Goal: Task Accomplishment & Management: Complete application form

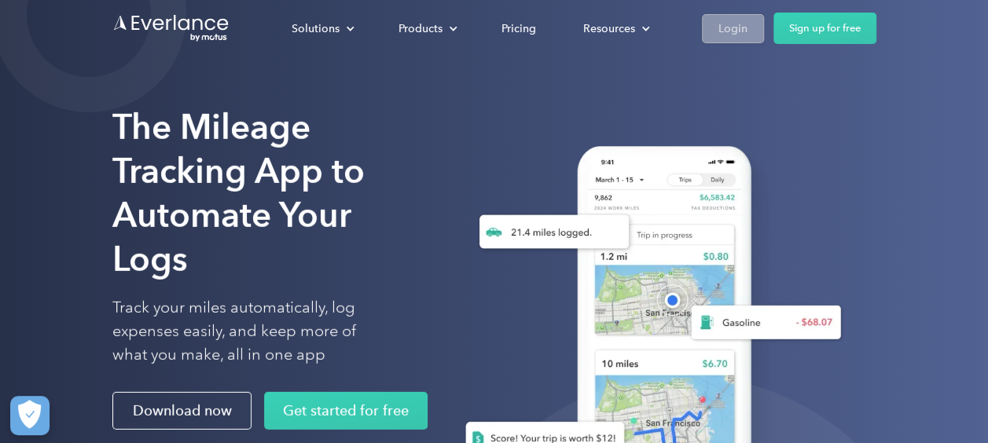
click at [725, 26] on div "Login" at bounding box center [732, 29] width 29 height 20
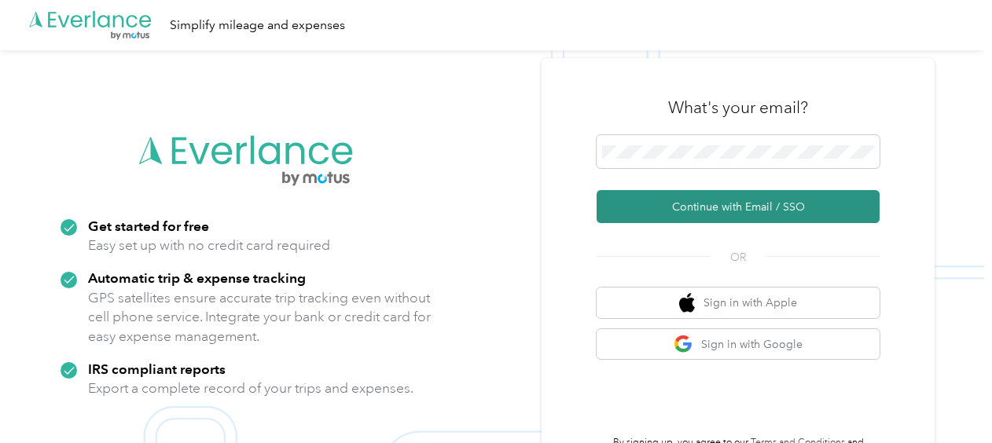
click at [691, 205] on button "Continue with Email / SSO" at bounding box center [738, 206] width 283 height 33
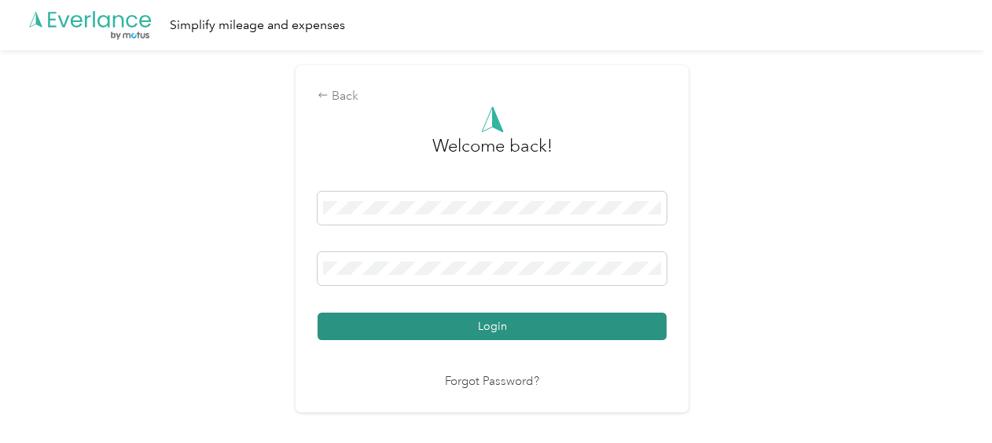
click at [506, 321] on button "Login" at bounding box center [492, 327] width 349 height 28
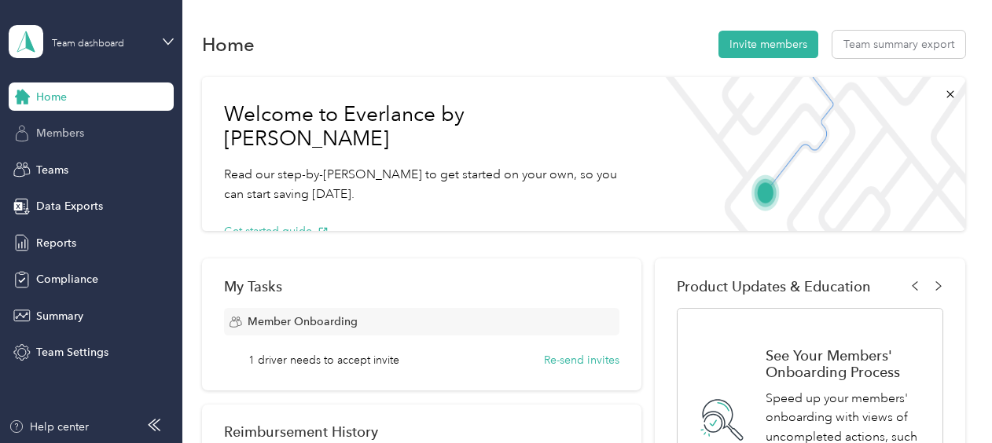
click at [66, 136] on span "Members" at bounding box center [60, 133] width 48 height 17
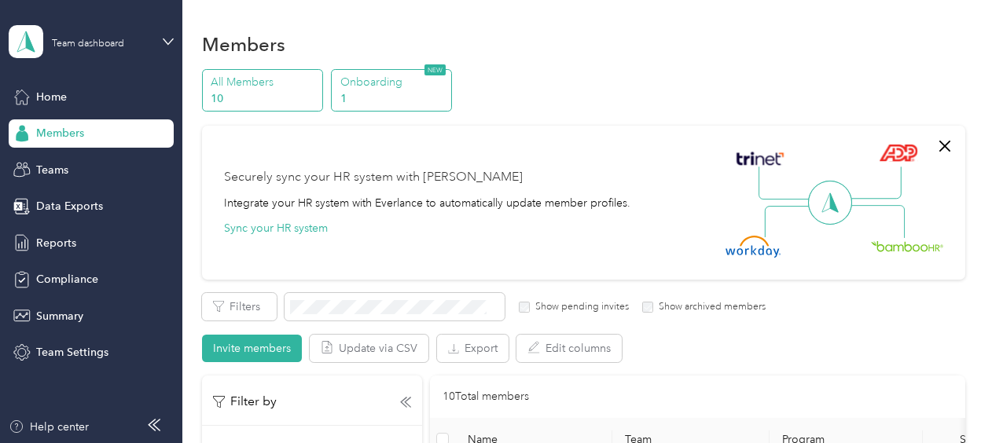
click at [366, 86] on p "Onboarding" at bounding box center [393, 82] width 107 height 17
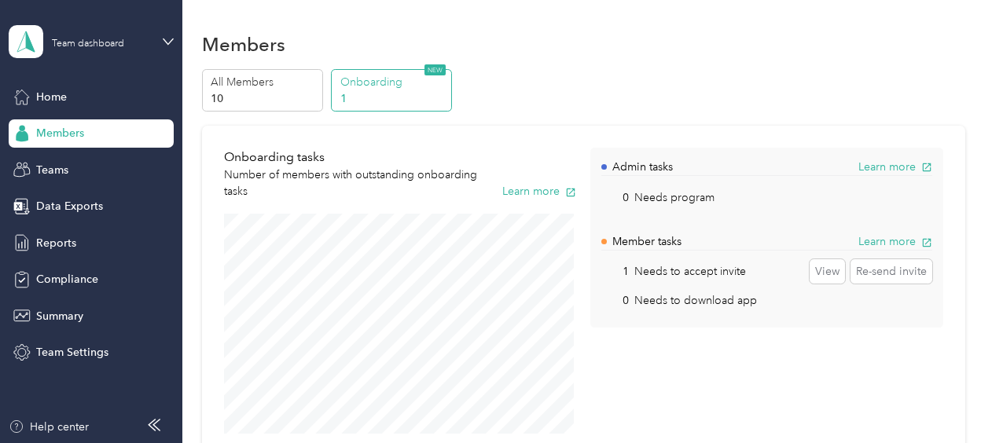
click at [345, 101] on p "1" at bounding box center [393, 98] width 107 height 17
click at [566, 83] on div "All Members 10 Onboarding 1 NEW" at bounding box center [583, 90] width 763 height 43
click at [248, 77] on p "All Members" at bounding box center [264, 82] width 107 height 17
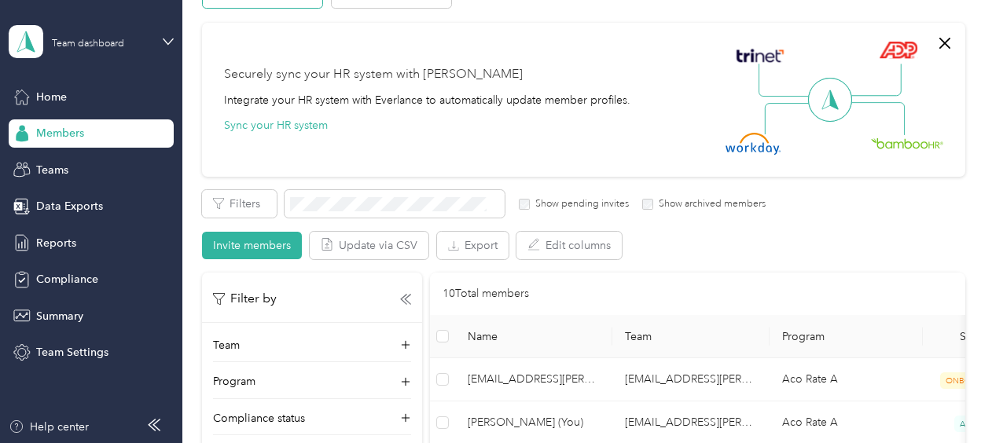
scroll to position [79, 0]
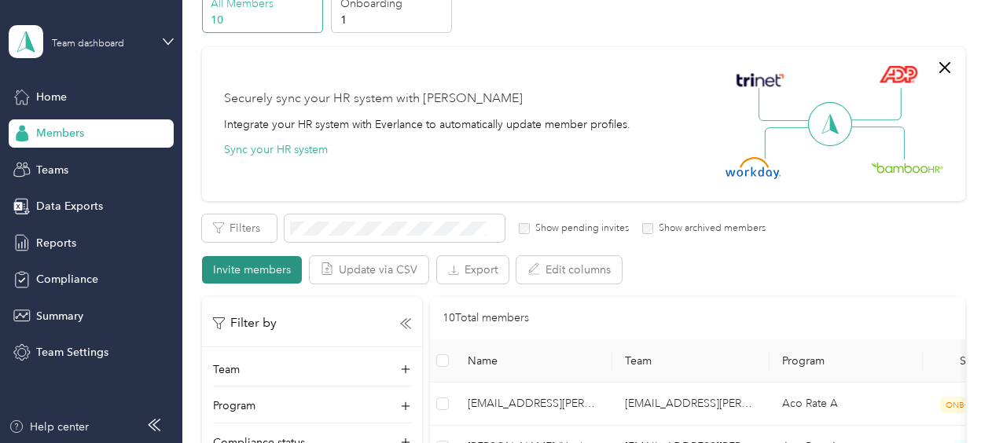
click at [277, 261] on button "Invite members" at bounding box center [252, 270] width 100 height 28
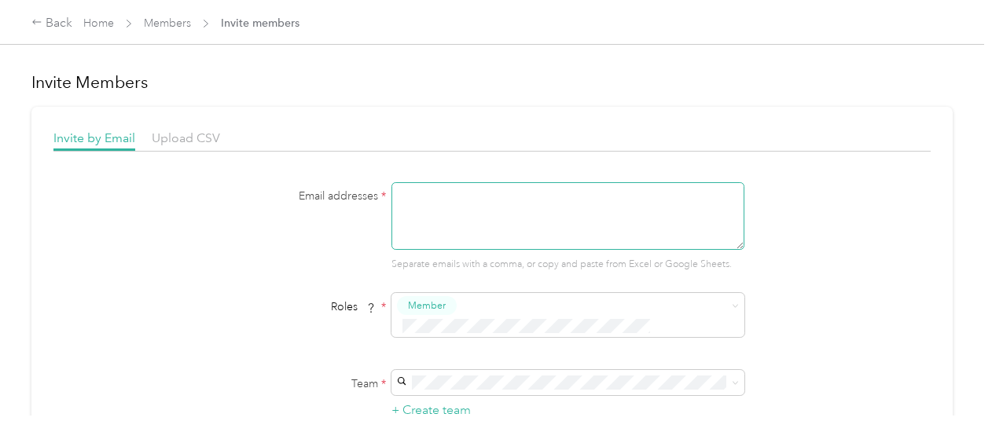
click at [423, 195] on textarea at bounding box center [567, 216] width 353 height 68
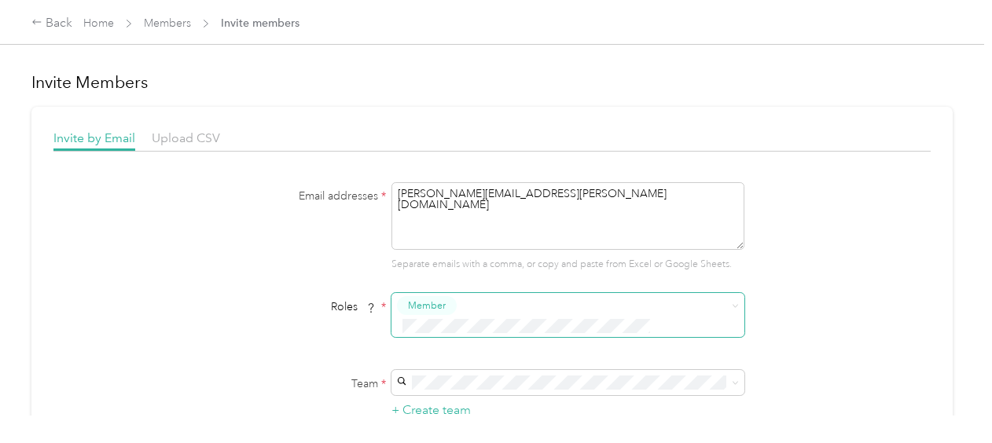
type textarea "[PERSON_NAME][EMAIL_ADDRESS][PERSON_NAME][DOMAIN_NAME]"
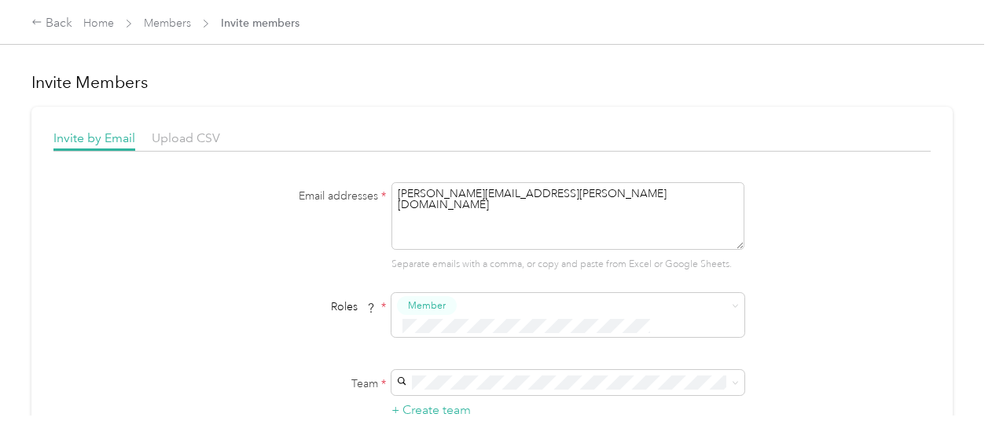
click at [441, 330] on span "Member" at bounding box center [430, 332] width 38 height 14
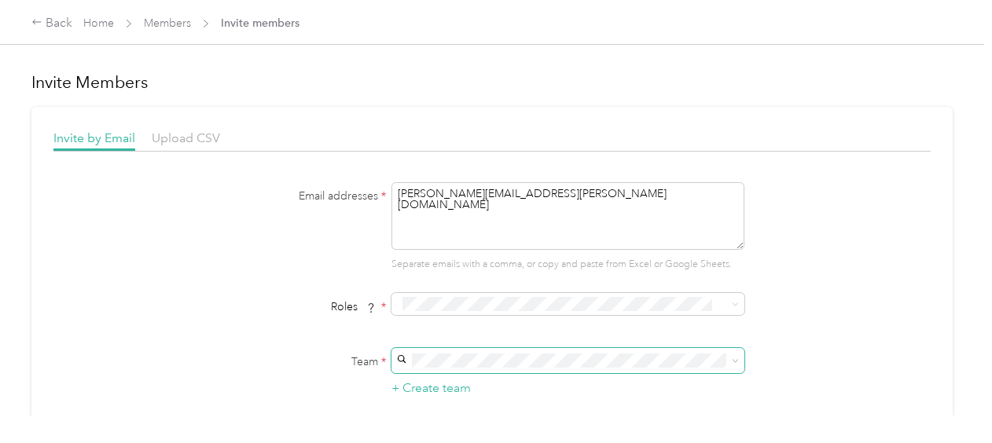
click at [733, 360] on icon at bounding box center [735, 361] width 7 height 7
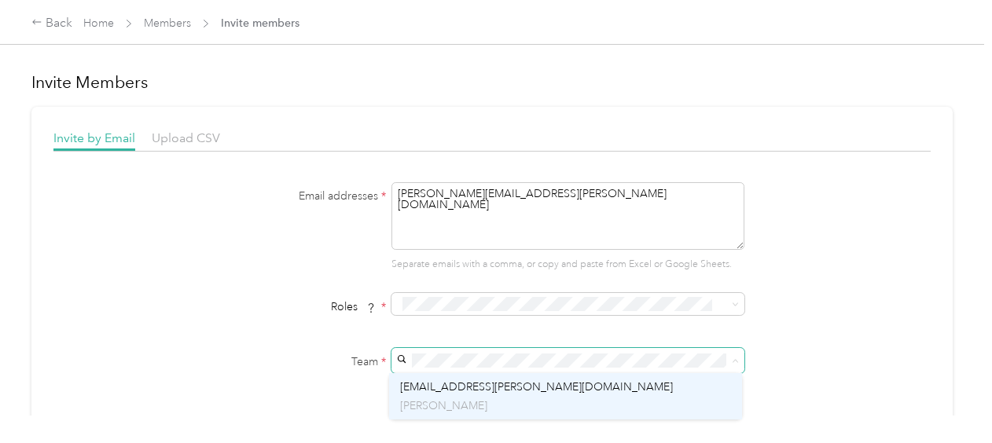
click at [498, 385] on div "[EMAIL_ADDRESS][PERSON_NAME][DOMAIN_NAME] [PERSON_NAME]" at bounding box center [565, 397] width 331 height 36
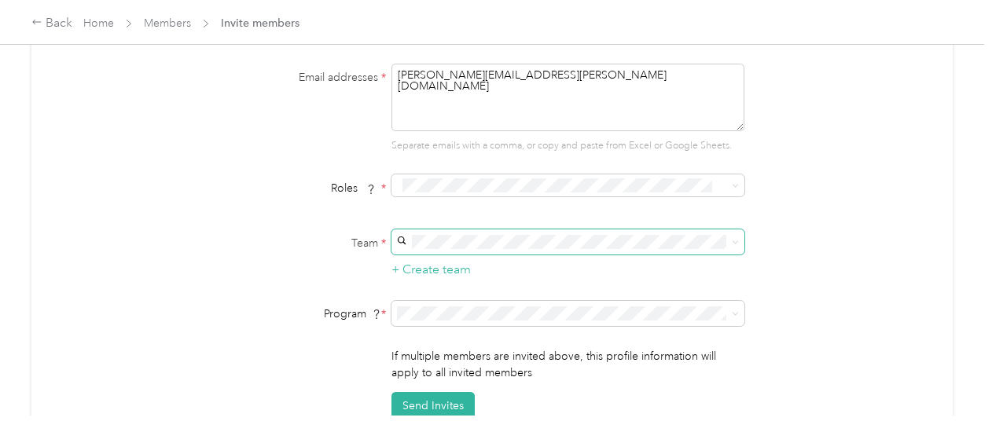
scroll to position [157, 0]
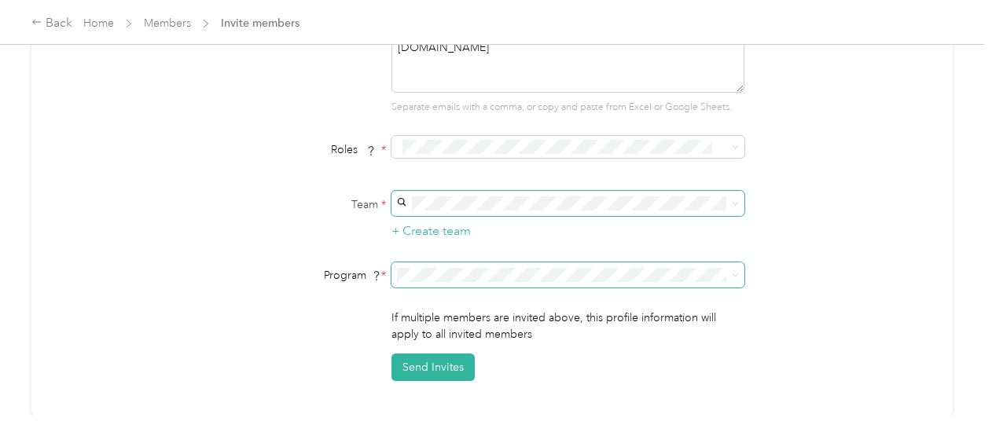
click at [736, 270] on span at bounding box center [567, 275] width 353 height 25
click at [734, 274] on icon at bounding box center [735, 275] width 7 height 7
click at [461, 84] on li "Aco Rate (CPM)" at bounding box center [565, 81] width 353 height 28
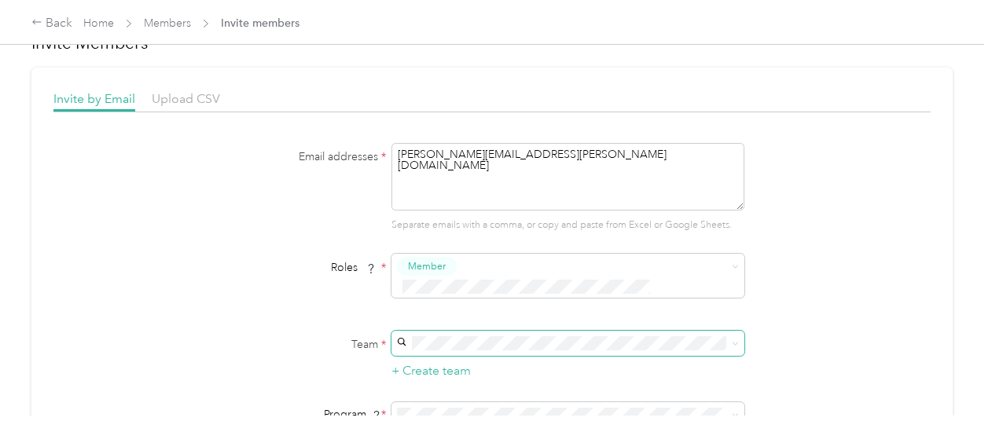
scroll to position [0, 0]
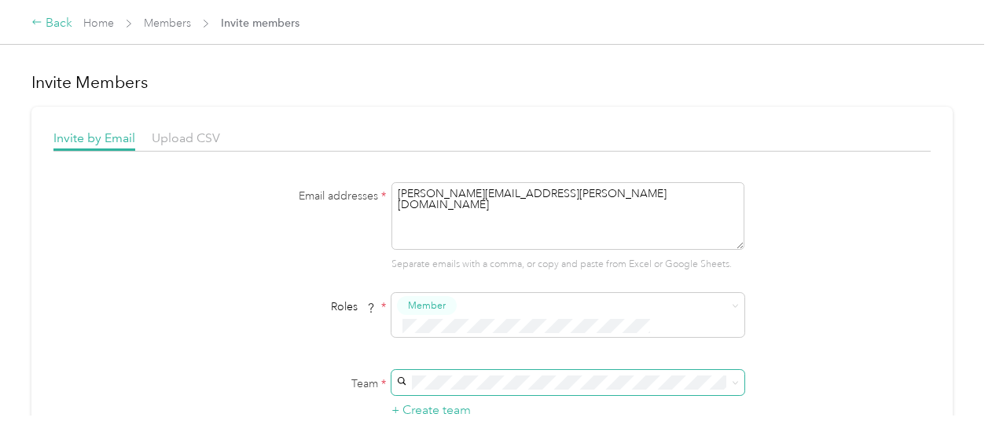
click at [41, 25] on icon at bounding box center [36, 22] width 11 height 11
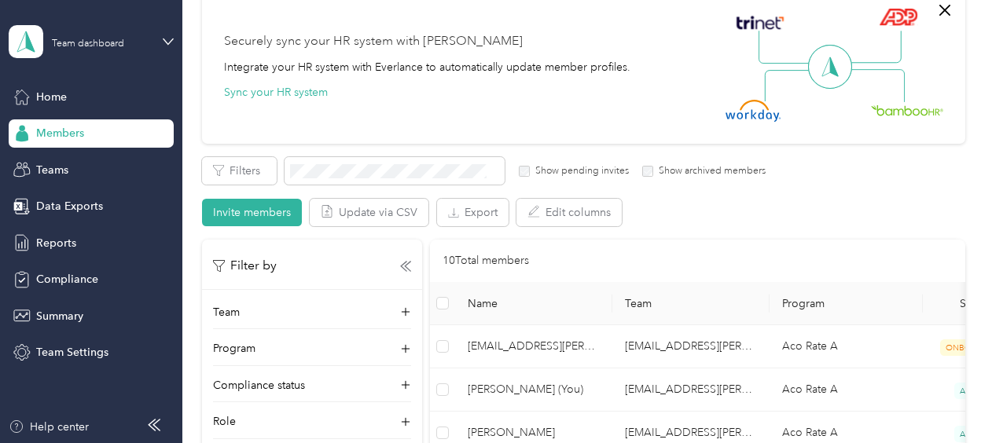
scroll to position [157, 0]
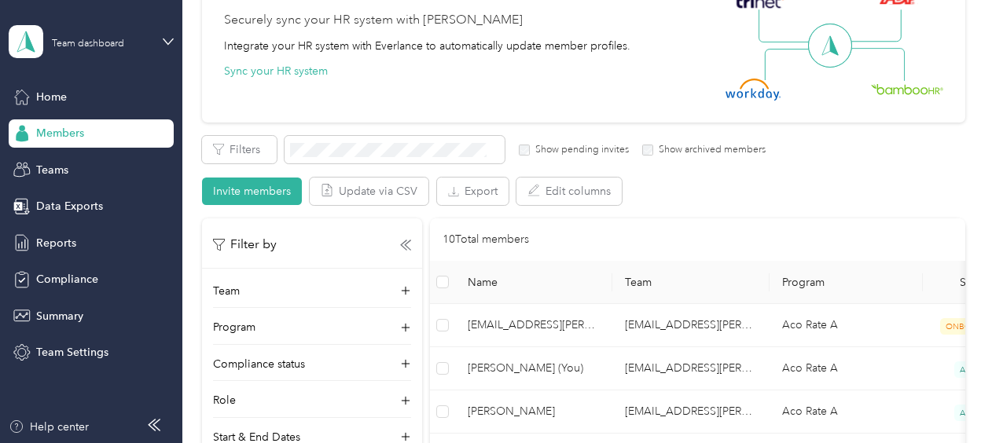
drag, startPoint x: 381, startPoint y: 181, endPoint x: 706, endPoint y: 196, distance: 325.0
click at [706, 196] on div "Filters Show pending invites Show archived members Invite members Update via CS…" at bounding box center [583, 170] width 763 height 69
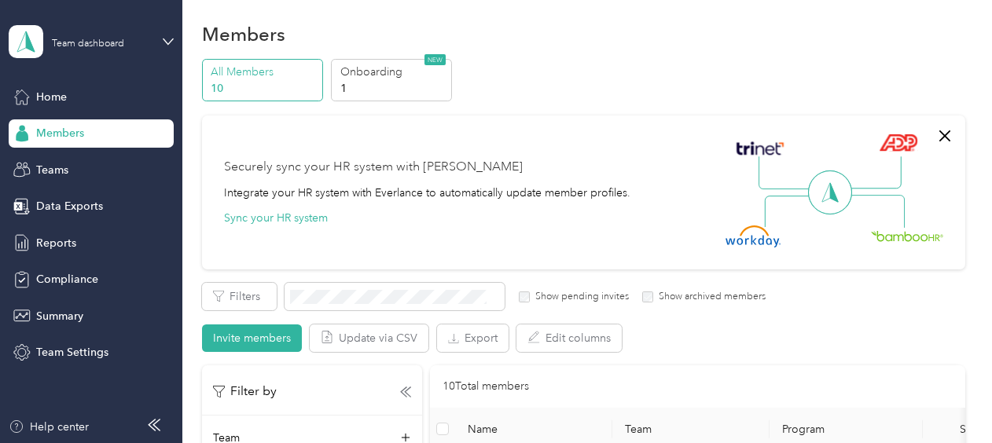
scroll to position [0, 0]
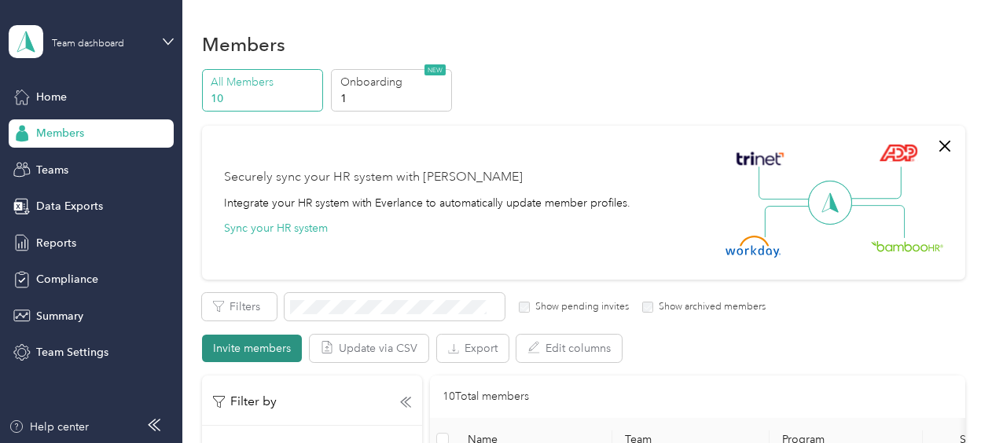
click at [261, 344] on button "Invite members" at bounding box center [252, 349] width 100 height 28
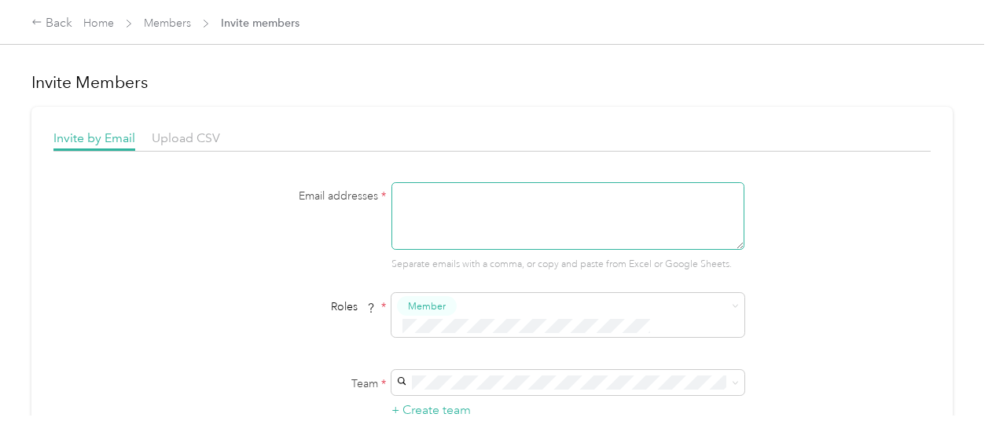
click at [422, 207] on textarea at bounding box center [567, 216] width 353 height 68
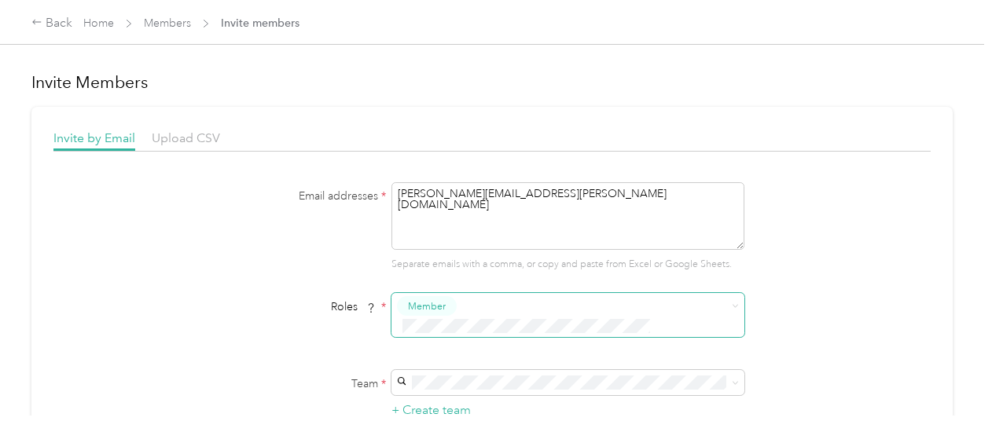
type textarea "[PERSON_NAME][EMAIL_ADDRESS][PERSON_NAME][DOMAIN_NAME]"
click at [737, 305] on span "Member" at bounding box center [567, 315] width 353 height 44
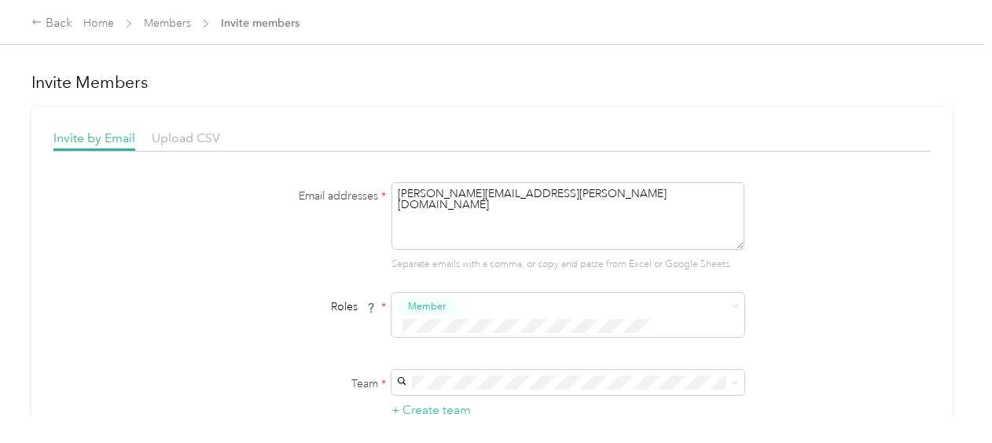
click at [449, 336] on li "Member" at bounding box center [565, 333] width 353 height 31
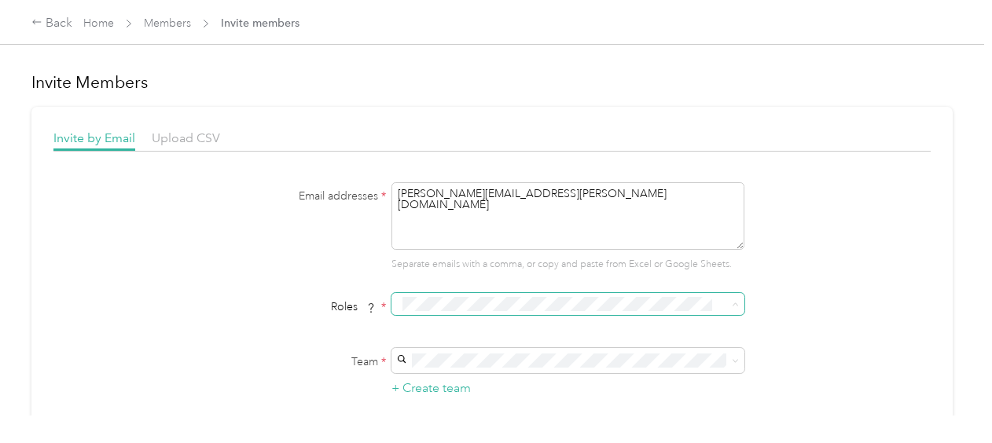
click at [439, 332] on button "Member" at bounding box center [430, 331] width 60 height 20
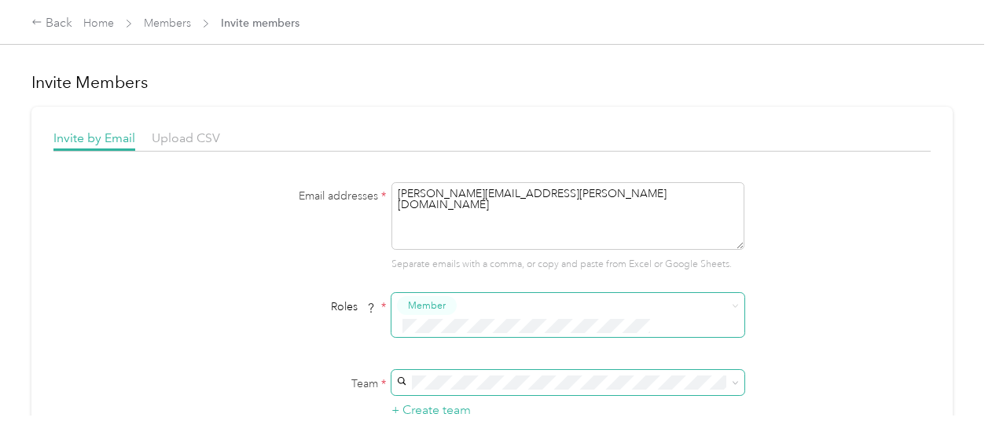
click at [736, 380] on icon at bounding box center [735, 383] width 7 height 7
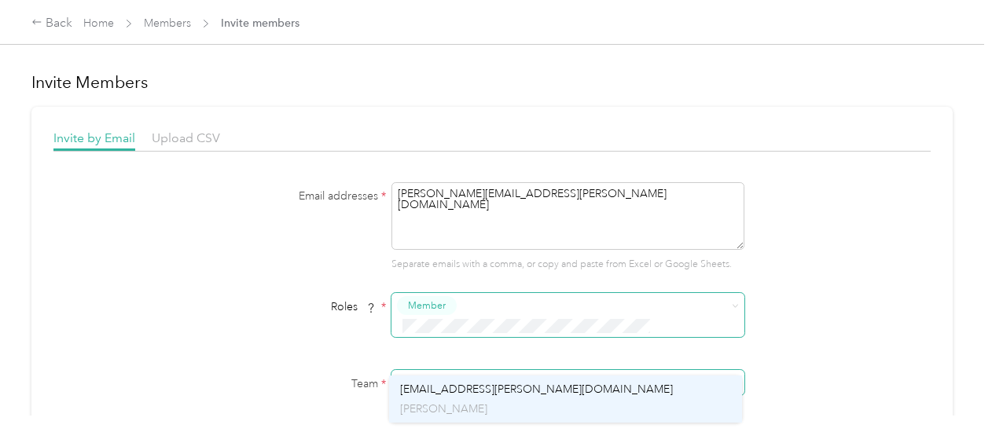
click at [468, 388] on span "[EMAIL_ADDRESS][PERSON_NAME][DOMAIN_NAME]" at bounding box center [536, 389] width 273 height 13
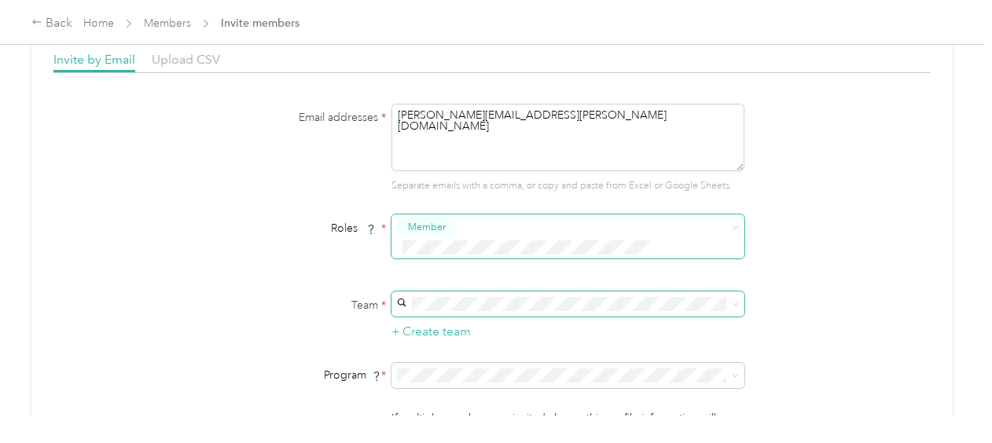
scroll to position [157, 0]
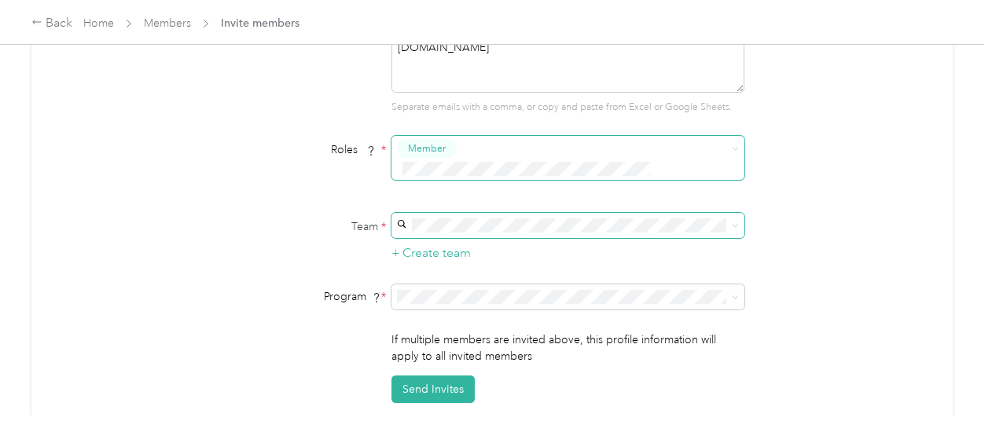
click at [446, 116] on ol "CPM Programs Aco Rate (CPM) Aco Rate A (CPM) Aco Rate B - Kens/[PERSON_NAME] (C…" at bounding box center [565, 145] width 353 height 220
click at [733, 294] on icon at bounding box center [735, 297] width 7 height 7
click at [476, 108] on span "Aco Rate A (CPM)" at bounding box center [444, 111] width 89 height 13
click at [420, 376] on button "Send Invites" at bounding box center [432, 390] width 83 height 28
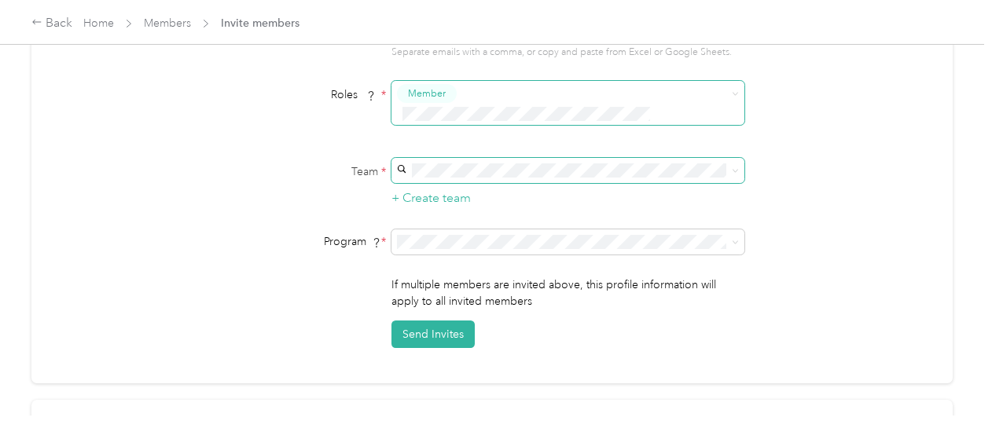
scroll to position [236, 0]
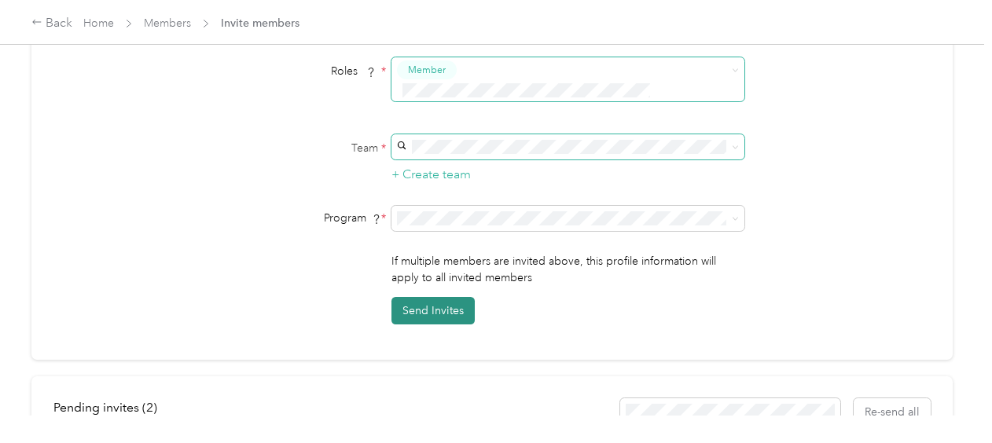
click at [413, 297] on button "Send Invites" at bounding box center [432, 311] width 83 height 28
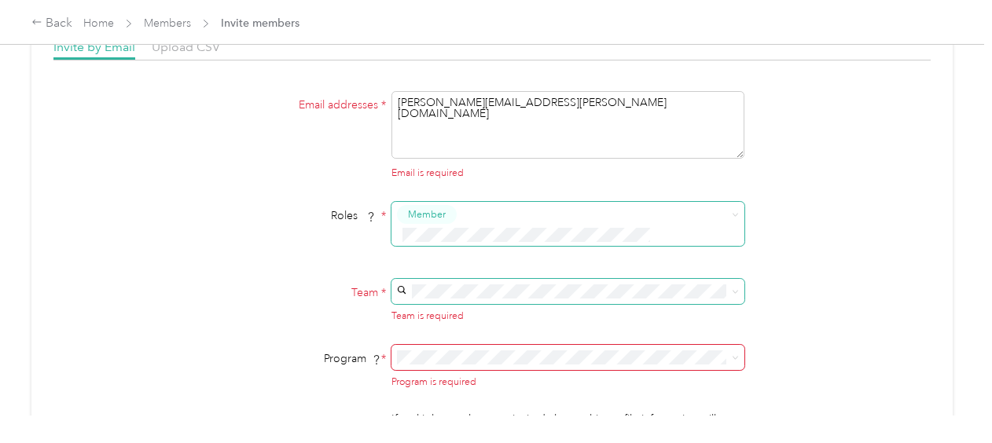
scroll to position [79, 0]
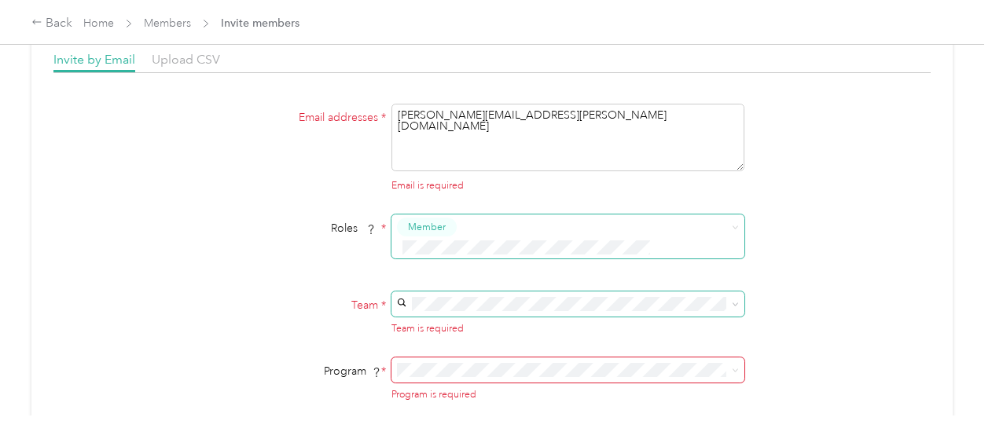
click at [733, 303] on icon at bounding box center [735, 304] width 5 height 3
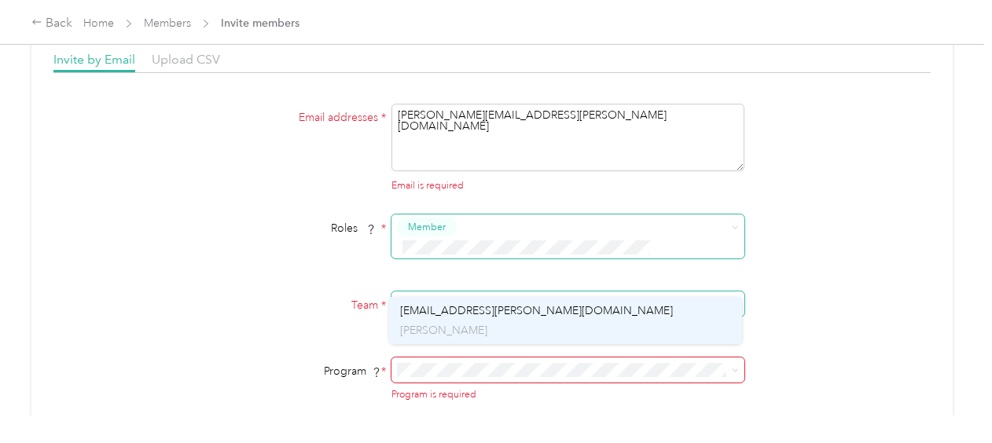
click at [440, 311] on span "[EMAIL_ADDRESS][PERSON_NAME][DOMAIN_NAME]" at bounding box center [536, 310] width 273 height 13
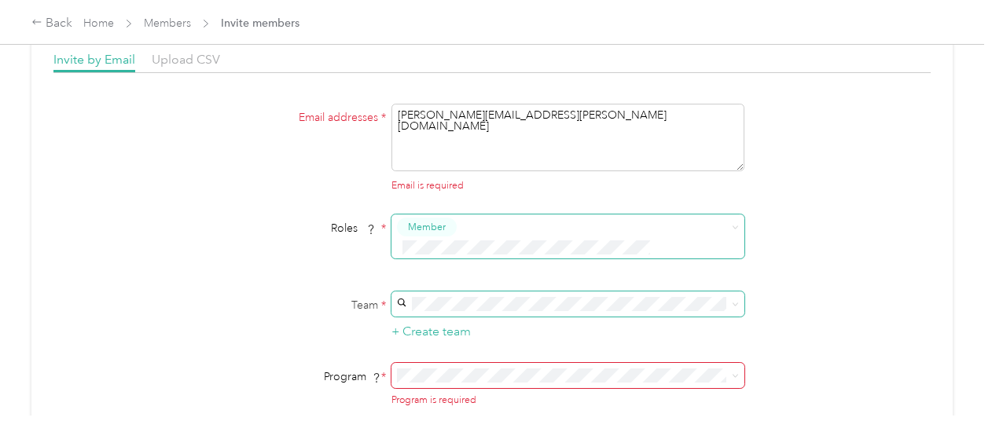
click at [737, 363] on span at bounding box center [567, 375] width 353 height 25
click at [733, 375] on icon at bounding box center [735, 376] width 5 height 3
click at [483, 190] on li "Aco Rate A (CPM)" at bounding box center [565, 190] width 353 height 28
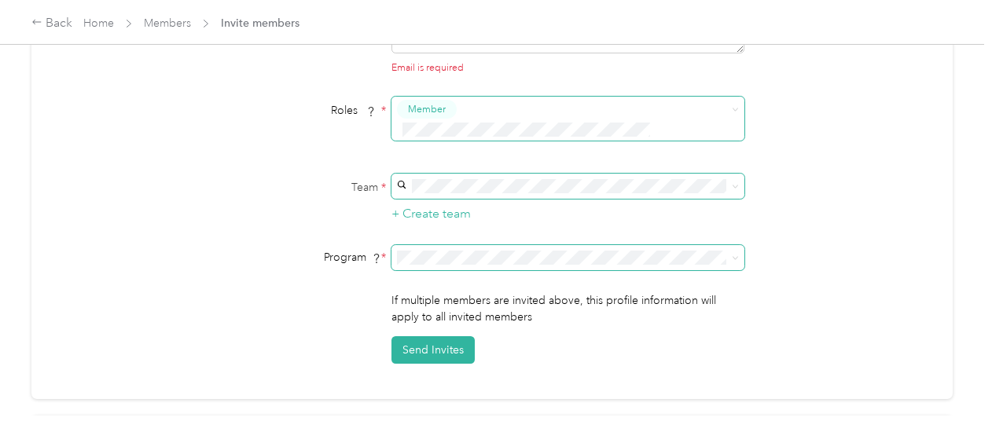
scroll to position [236, 0]
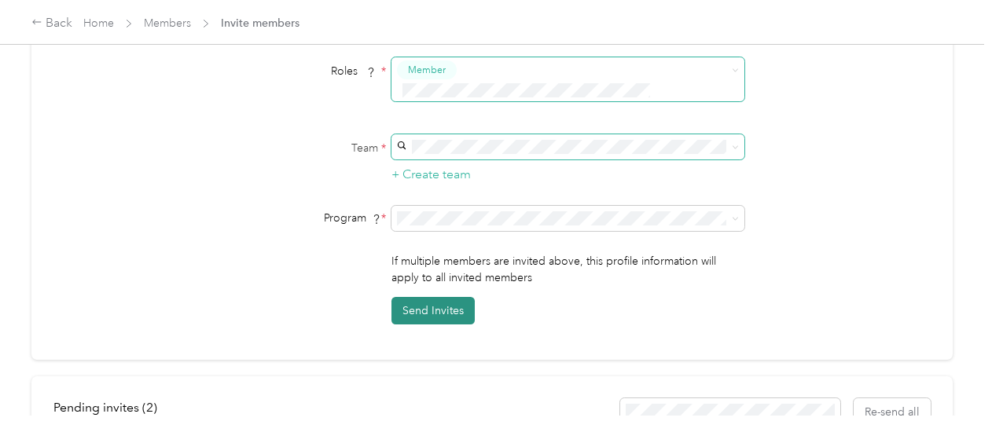
click at [435, 297] on button "Send Invites" at bounding box center [432, 311] width 83 height 28
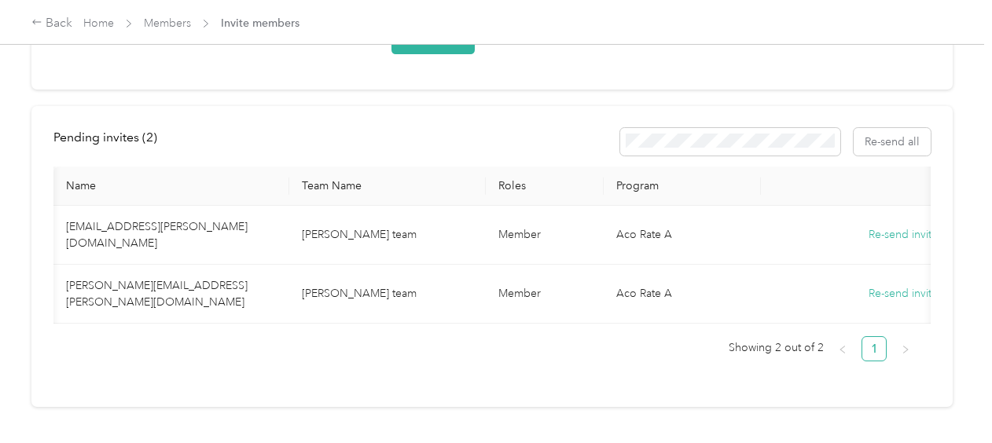
scroll to position [0, 58]
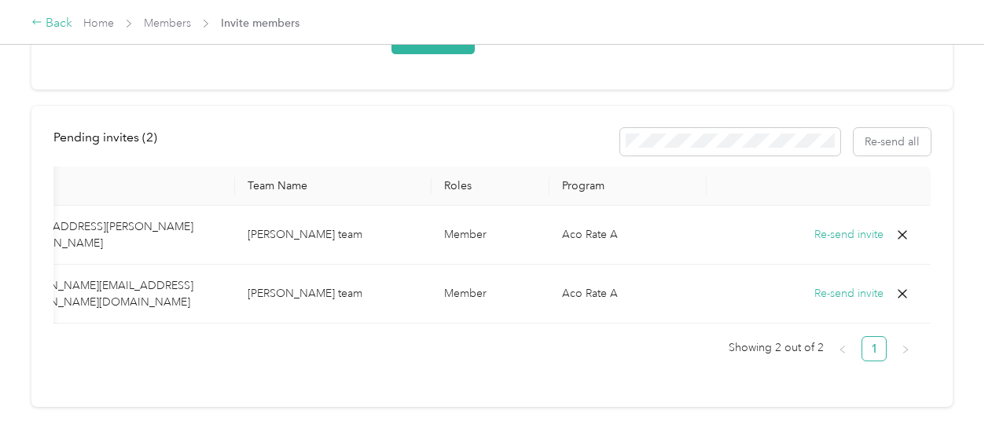
click at [62, 28] on div "Back" at bounding box center [51, 23] width 41 height 19
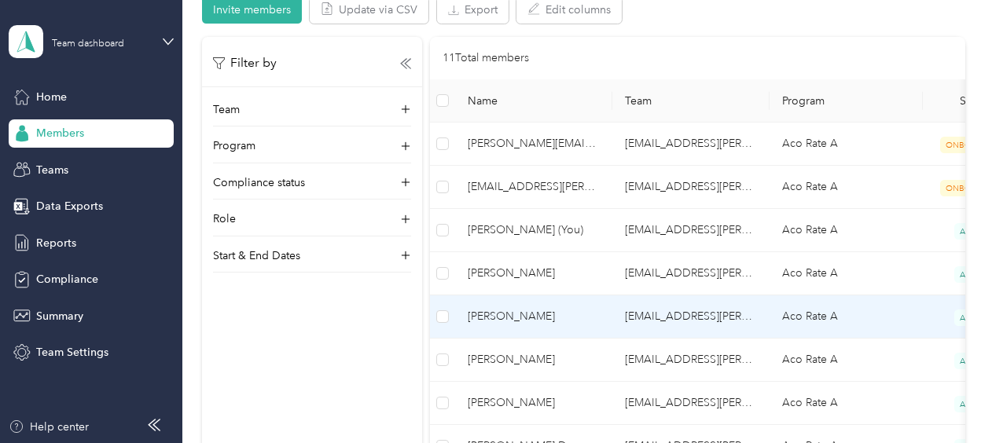
scroll to position [314, 0]
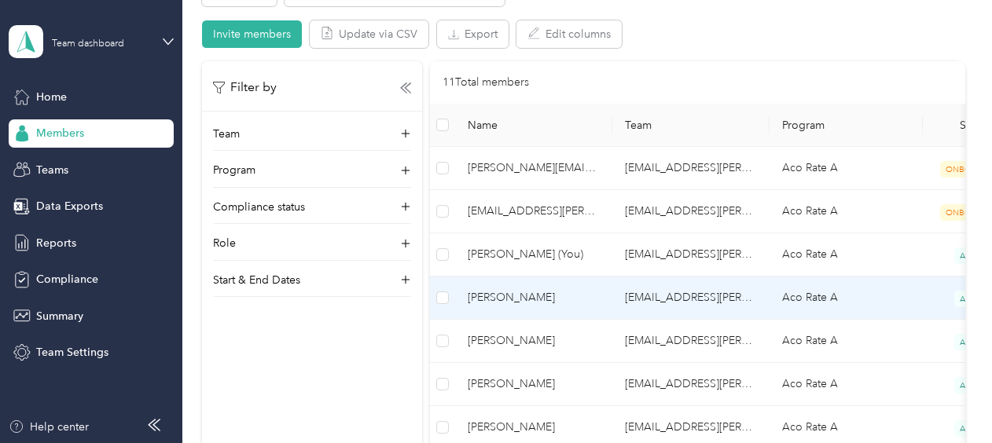
click at [887, 277] on td "Aco Rate A" at bounding box center [845, 298] width 153 height 43
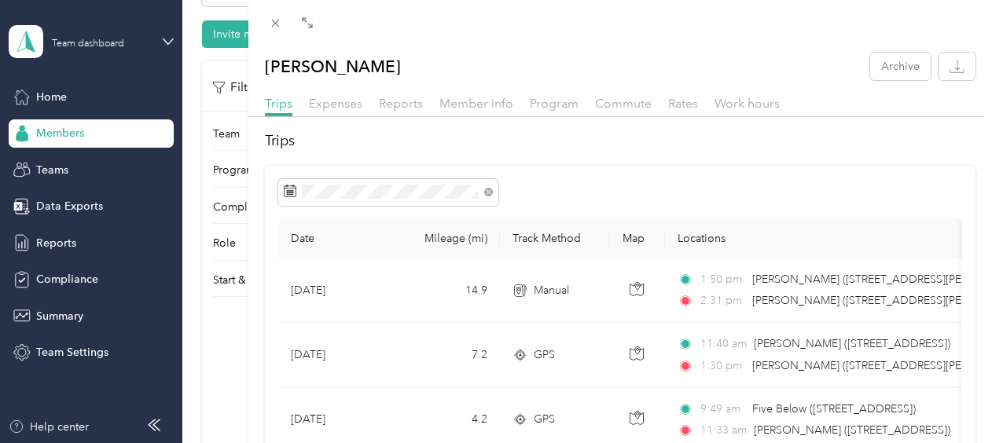
click at [223, 58] on div "[PERSON_NAME] Archive Trips Expenses Reports Member info Program Commute Rates …" at bounding box center [496, 221] width 992 height 443
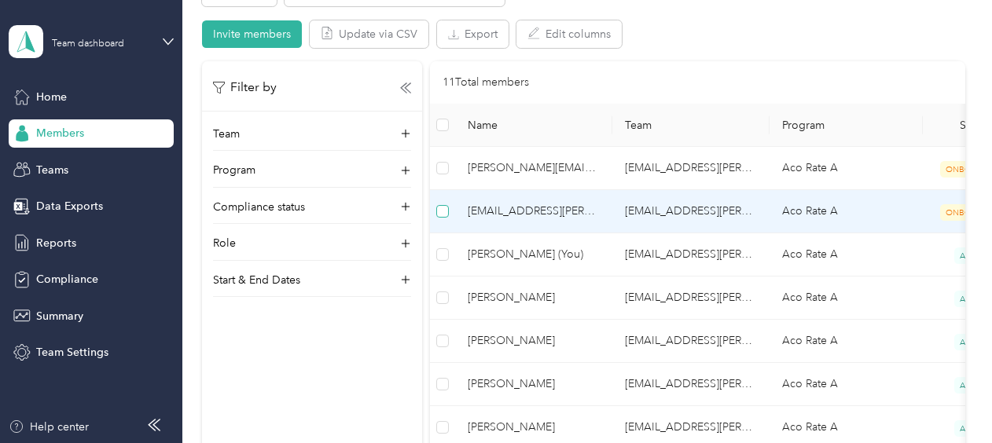
click at [440, 217] on label at bounding box center [442, 211] width 13 height 17
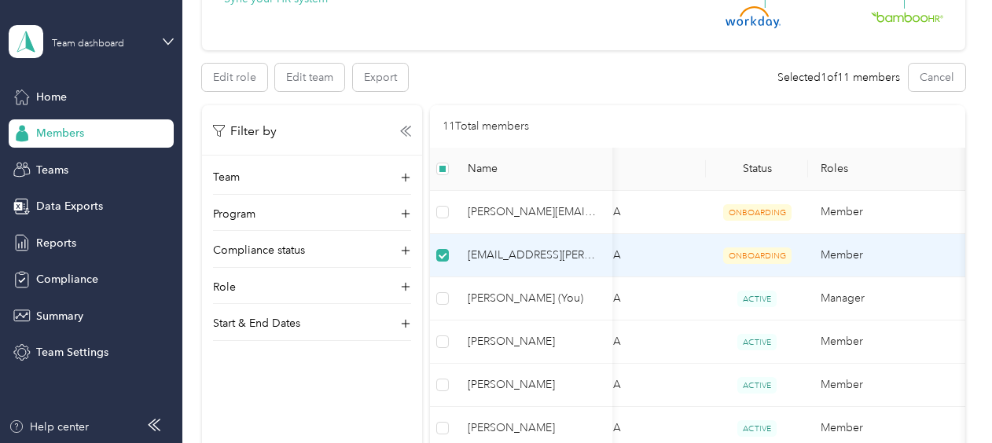
scroll to position [215, 0]
